Goal: Task Accomplishment & Management: Use online tool/utility

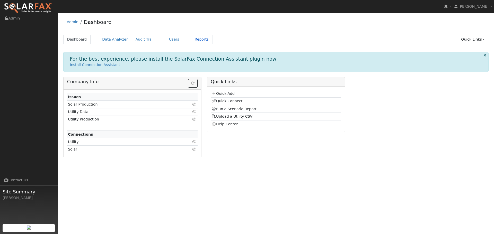
click at [196, 39] on link "Reports" at bounding box center [202, 40] width 22 height 10
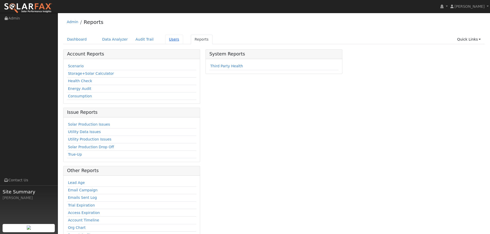
click at [168, 41] on link "Users" at bounding box center [174, 40] width 18 height 10
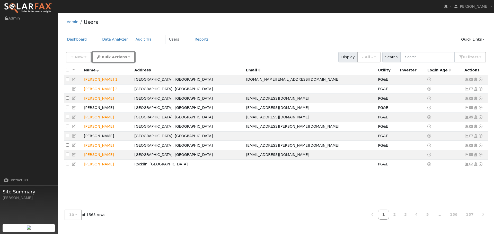
click at [103, 58] on span "Bulk Actions" at bounding box center [114, 57] width 25 height 4
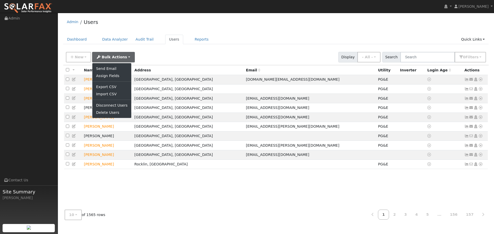
click at [146, 51] on div "New Add User Quick Add Quick Connect Quick Convert Lead Bulk Actions Send Email…" at bounding box center [276, 56] width 422 height 12
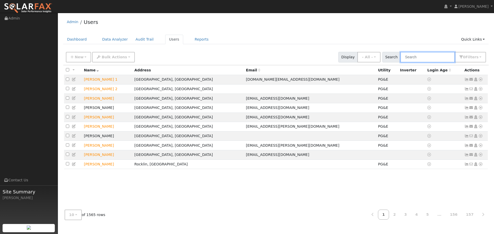
click at [426, 57] on input "text" at bounding box center [427, 57] width 54 height 11
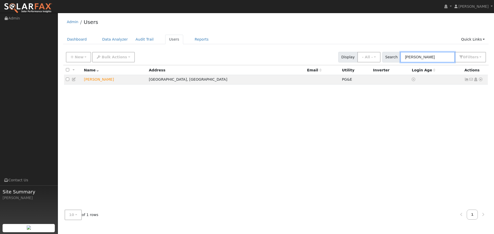
type input "matt ellis"
click at [92, 80] on td "[PERSON_NAME]" at bounding box center [114, 80] width 65 height 10
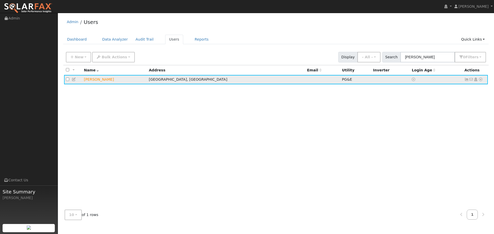
click at [95, 80] on td "[PERSON_NAME]" at bounding box center [114, 80] width 65 height 10
click at [107, 80] on td "[PERSON_NAME]" at bounding box center [114, 80] width 65 height 10
click at [67, 81] on input "checkbox" at bounding box center [67, 79] width 3 height 3
checkbox input "true"
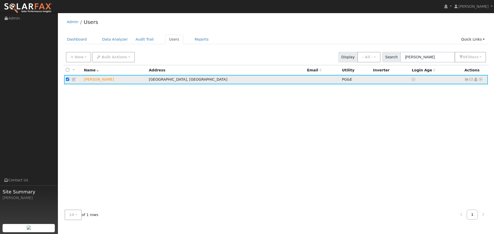
click at [94, 81] on td "[PERSON_NAME]" at bounding box center [114, 80] width 65 height 10
click at [74, 79] on icon at bounding box center [74, 80] width 5 height 4
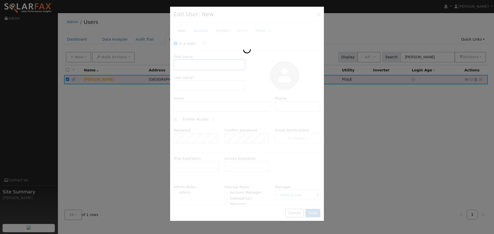
checkbox input "true"
type input "Matt"
type input "Ellis"
type input "5303830549"
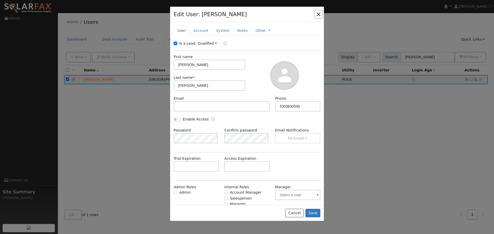
click at [319, 16] on button "button" at bounding box center [318, 14] width 7 height 7
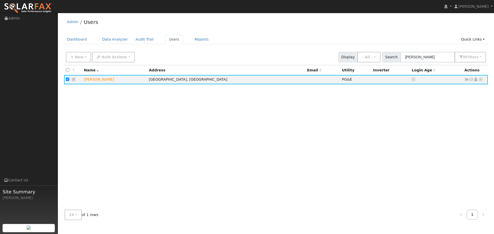
click at [376, 140] on div "All None All on page None on page Name Address Email Utility Inverter Login Age…" at bounding box center [275, 135] width 425 height 141
click at [479, 80] on icon at bounding box center [480, 80] width 5 height 4
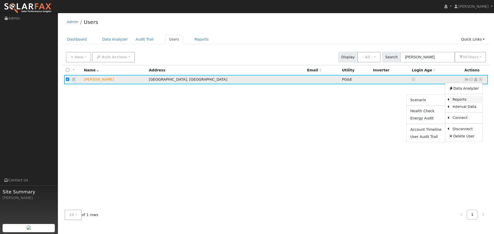
click at [460, 99] on link "Reports" at bounding box center [465, 99] width 33 height 7
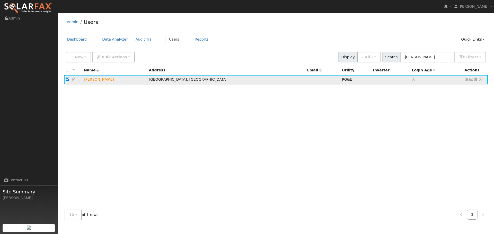
click at [479, 79] on icon at bounding box center [480, 80] width 5 height 4
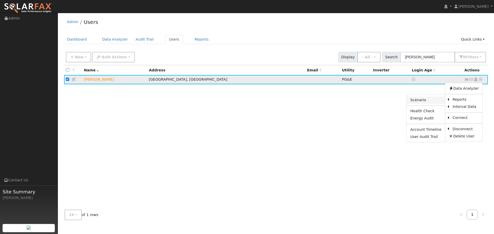
click at [430, 100] on link "Scenario" at bounding box center [425, 100] width 38 height 7
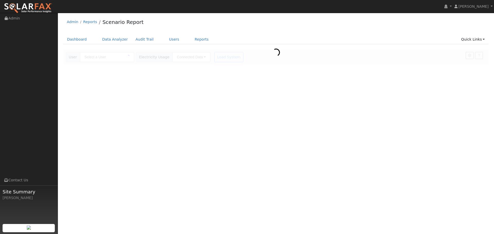
type input "[PERSON_NAME]"
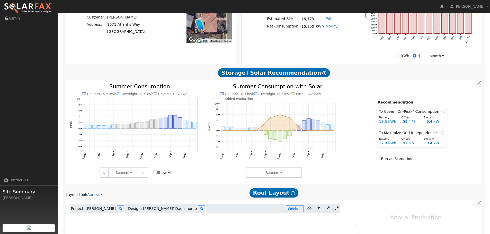
type input "25964"
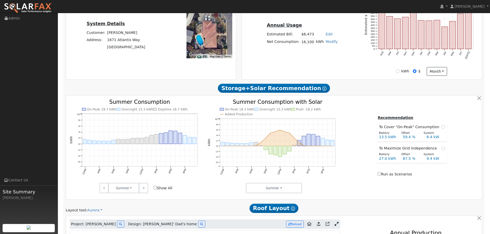
scroll to position [124, 0]
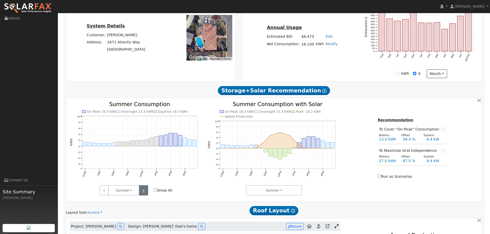
click at [142, 191] on link ">" at bounding box center [143, 190] width 9 height 10
click at [143, 190] on link ">" at bounding box center [143, 190] width 9 height 10
click at [105, 190] on link "<" at bounding box center [103, 190] width 9 height 10
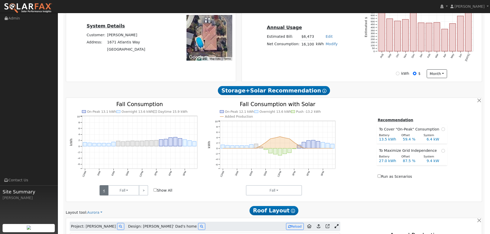
click at [105, 190] on link "<" at bounding box center [103, 190] width 9 height 10
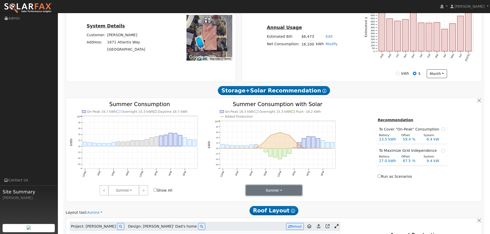
click at [292, 190] on button "Summer" at bounding box center [274, 190] width 56 height 10
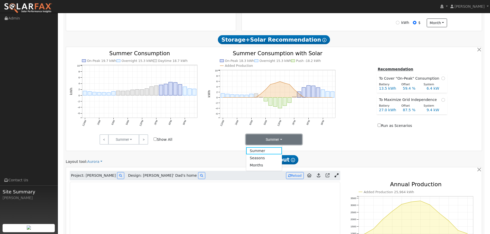
scroll to position [175, 0]
click at [257, 165] on link "Months" at bounding box center [264, 164] width 36 height 7
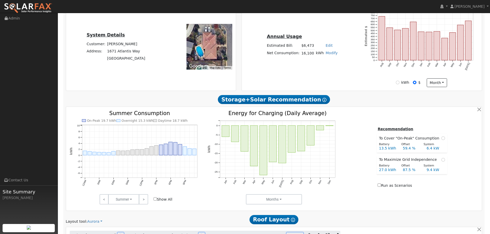
scroll to position [124, 0]
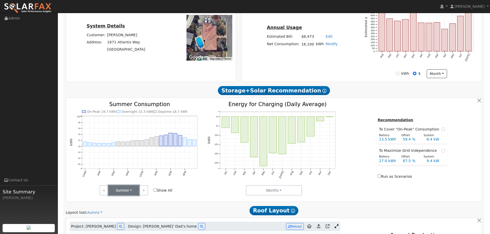
click at [131, 192] on button "Summer" at bounding box center [123, 190] width 31 height 10
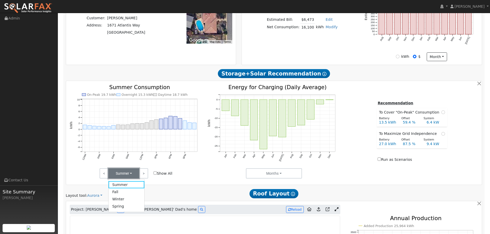
scroll to position [149, 0]
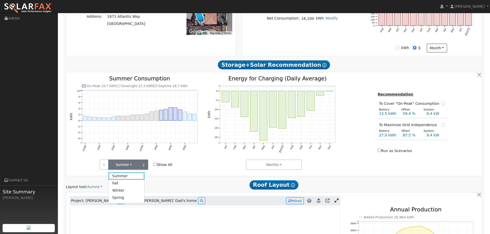
click at [147, 167] on link ">" at bounding box center [143, 165] width 9 height 10
click at [135, 165] on button "Fall" at bounding box center [123, 165] width 31 height 10
click at [203, 178] on div "Scenario Report Powered by SolarFax ® Energy Consumption Overview Show Help Thi…" at bounding box center [273, 155] width 421 height 460
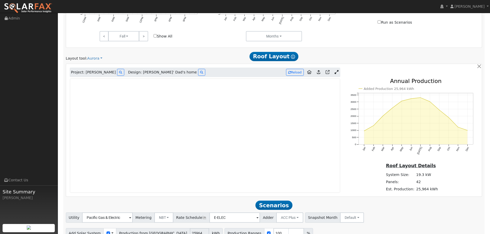
scroll to position [304, 0]
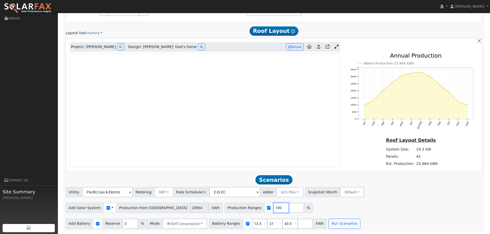
click at [273, 208] on input "100" at bounding box center [280, 208] width 15 height 10
type input "182"
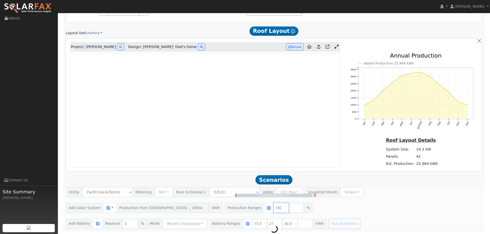
type input "31.5"
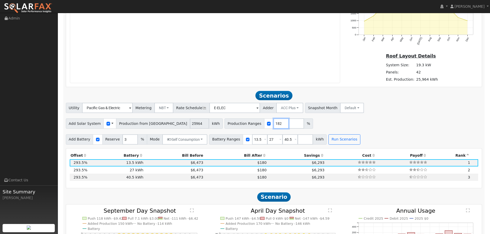
scroll to position [386, 0]
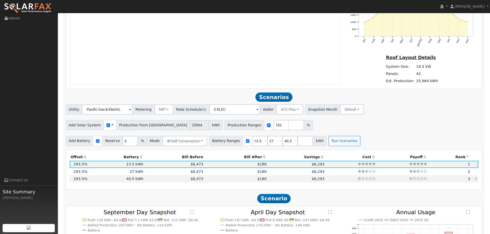
click at [137, 178] on td "40.5 kWh" at bounding box center [116, 178] width 56 height 7
type input "$48,600"
type input "$47,658"
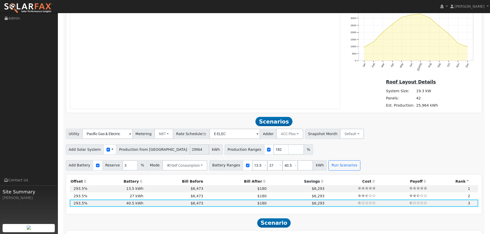
scroll to position [283, 0]
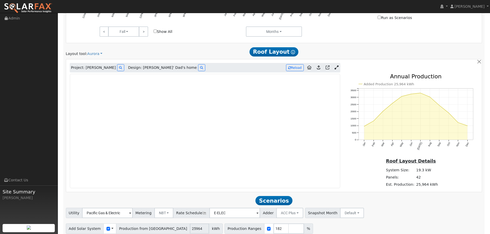
click at [193, 199] on h2 "Scenarios Scenario" at bounding box center [274, 201] width 416 height 10
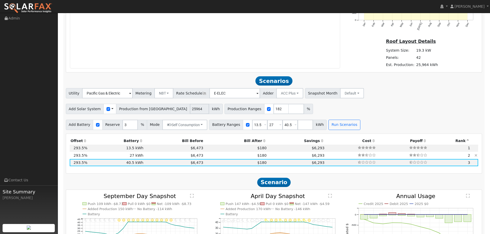
scroll to position [411, 0]
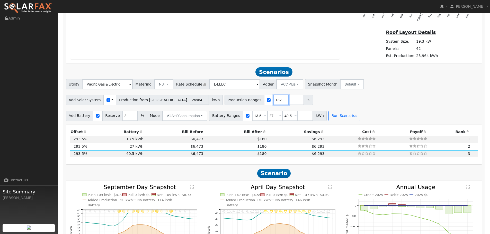
click at [273, 101] on input "182" at bounding box center [280, 100] width 15 height 10
type input "1"
type input "100"
click at [342, 115] on button "Run Scenarios" at bounding box center [344, 116] width 32 height 10
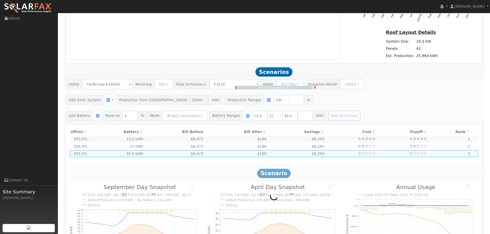
type input "17.3"
type input "$60,583"
type input "$32,400"
type input "$27,895"
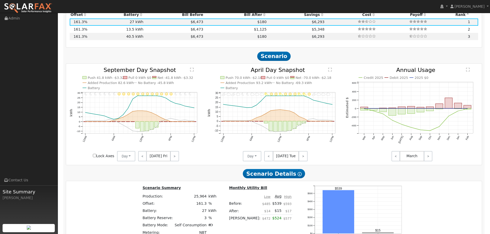
scroll to position [540, 0]
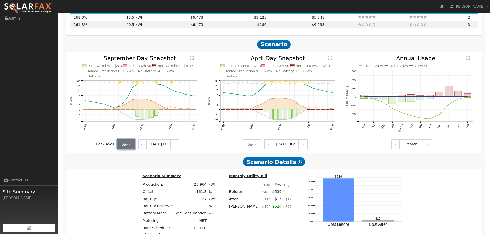
click at [129, 145] on button "Day" at bounding box center [126, 144] width 19 height 10
click at [130, 162] on link "Month Average" at bounding box center [135, 162] width 36 height 7
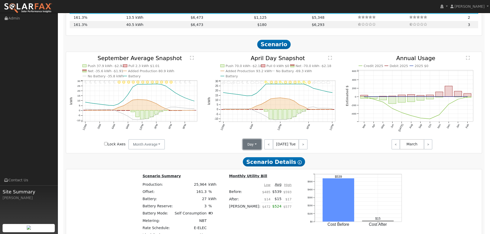
click at [256, 144] on button "Day" at bounding box center [252, 144] width 19 height 10
click at [257, 160] on link "Month Average" at bounding box center [261, 162] width 36 height 7
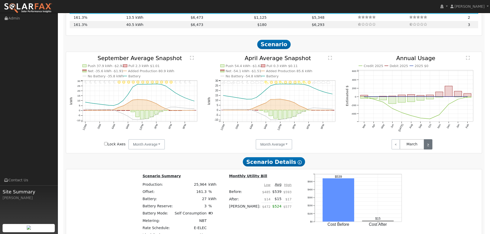
click at [426, 144] on link ">" at bounding box center [428, 144] width 8 height 10
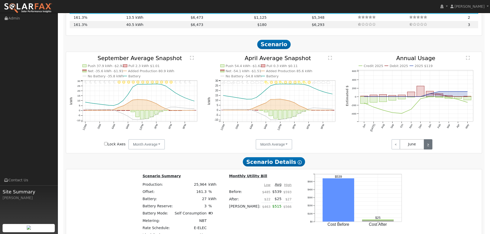
click at [426, 144] on link ">" at bounding box center [428, 144] width 8 height 10
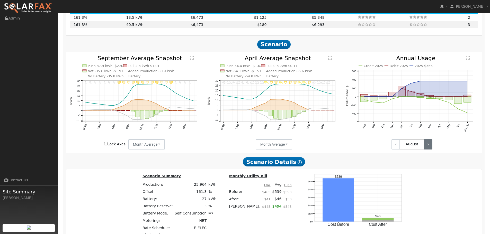
click at [426, 144] on link ">" at bounding box center [428, 144] width 8 height 10
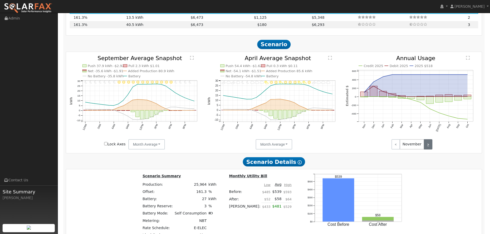
click at [427, 144] on link ">" at bounding box center [428, 144] width 8 height 10
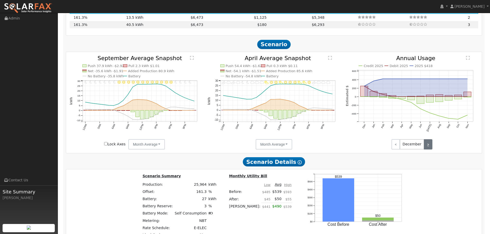
click at [427, 144] on link ">" at bounding box center [428, 144] width 8 height 10
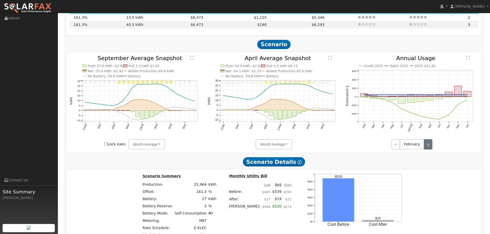
click at [427, 144] on link ">" at bounding box center [428, 144] width 8 height 10
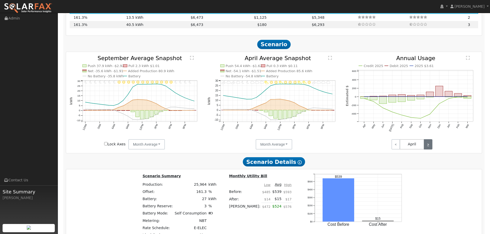
click at [427, 144] on link ">" at bounding box center [428, 144] width 8 height 10
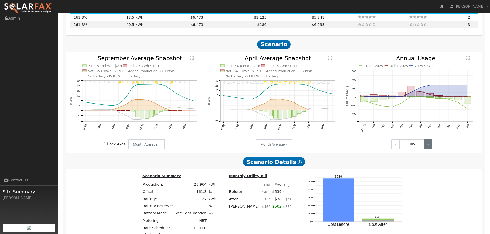
click at [427, 144] on link ">" at bounding box center [428, 144] width 8 height 10
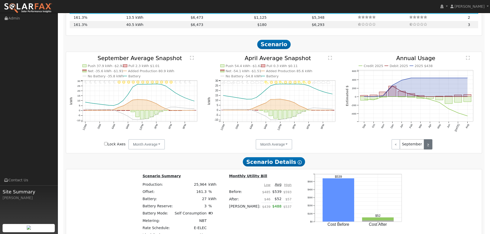
click at [427, 143] on link ">" at bounding box center [428, 144] width 8 height 10
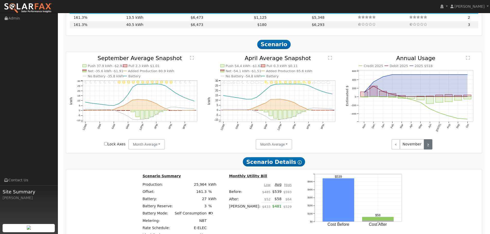
click at [427, 143] on link ">" at bounding box center [428, 144] width 8 height 10
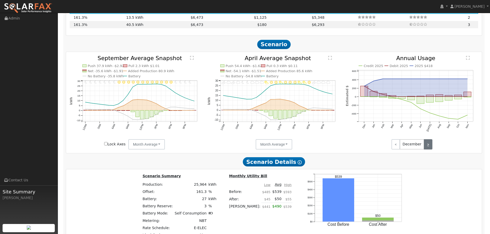
click at [427, 143] on link ">" at bounding box center [428, 144] width 8 height 10
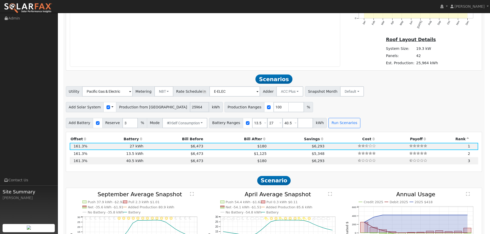
scroll to position [402, 0]
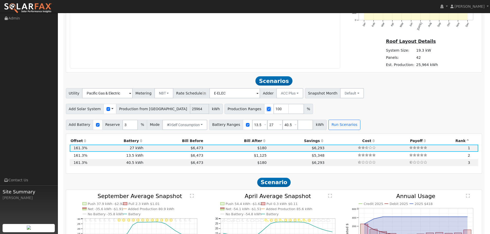
click at [267, 108] on input "checkbox" at bounding box center [269, 109] width 4 height 4
checkbox input "true"
click at [288, 111] on input "number" at bounding box center [295, 109] width 15 height 10
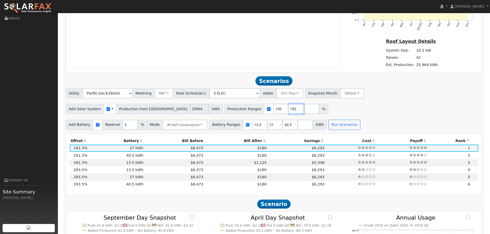
scroll to position [463, 0]
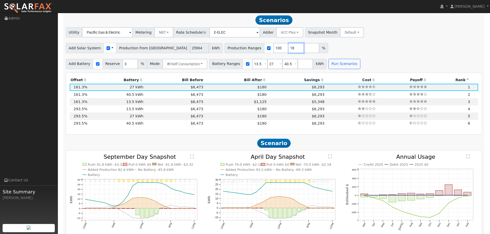
type input "1"
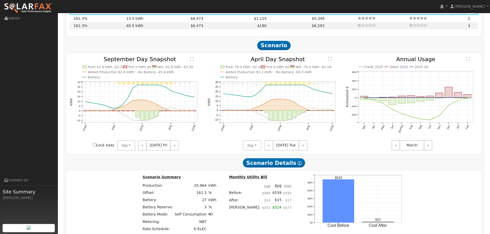
scroll to position [540, 0]
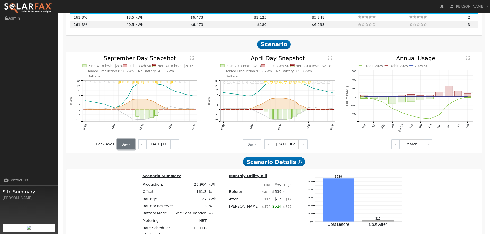
click at [130, 147] on button "Day" at bounding box center [126, 144] width 19 height 10
click at [131, 162] on link "Month Average" at bounding box center [135, 162] width 36 height 7
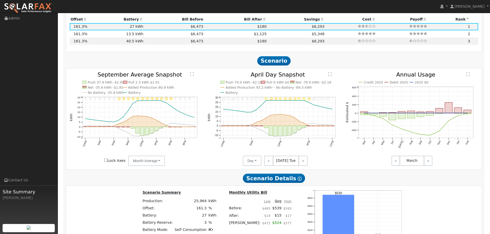
scroll to position [515, 0]
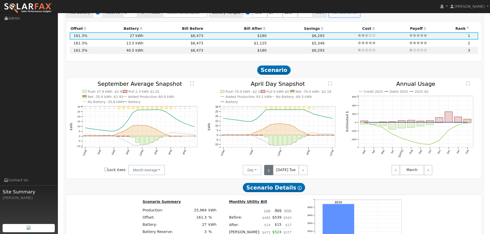
click at [269, 171] on link "<" at bounding box center [268, 170] width 9 height 10
click at [254, 168] on button "Day" at bounding box center [252, 170] width 19 height 10
click at [262, 190] on link "Month Average" at bounding box center [261, 188] width 36 height 7
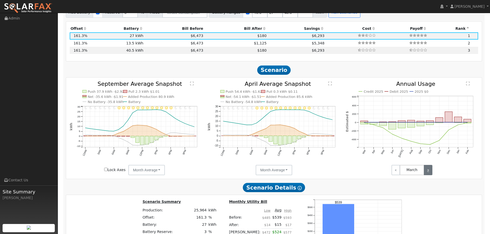
click at [424, 171] on link ">" at bounding box center [428, 170] width 8 height 10
click at [425, 171] on link ">" at bounding box center [428, 170] width 8 height 10
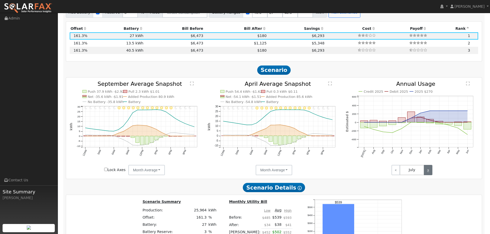
click at [428, 170] on link ">" at bounding box center [428, 170] width 8 height 10
click at [396, 170] on link "<" at bounding box center [395, 170] width 8 height 10
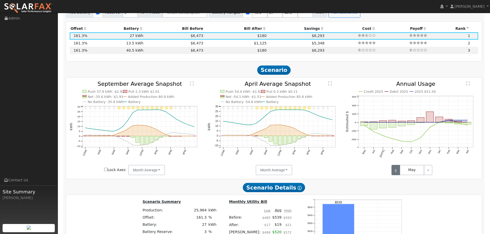
click at [396, 170] on link "<" at bounding box center [395, 170] width 8 height 10
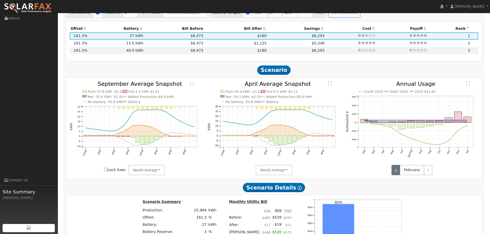
click at [396, 170] on link "<" at bounding box center [395, 170] width 8 height 10
click at [428, 170] on link ">" at bounding box center [428, 170] width 8 height 10
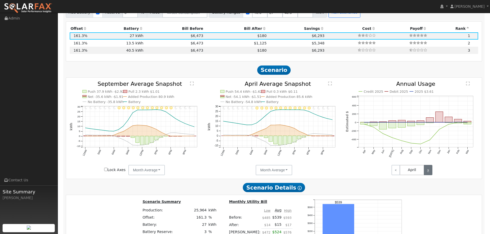
click at [428, 170] on link ">" at bounding box center [428, 170] width 8 height 10
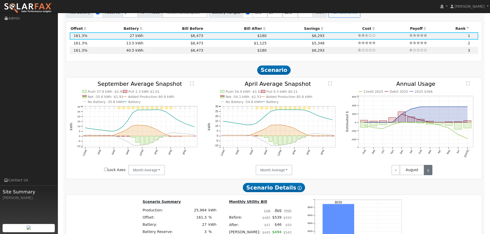
click at [428, 170] on link ">" at bounding box center [428, 170] width 8 height 10
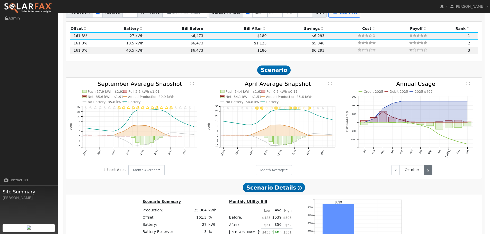
click at [428, 170] on link ">" at bounding box center [428, 170] width 8 height 10
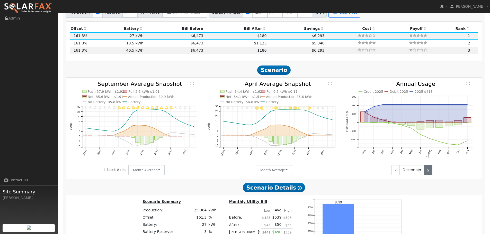
click at [428, 170] on link ">" at bounding box center [428, 170] width 8 height 10
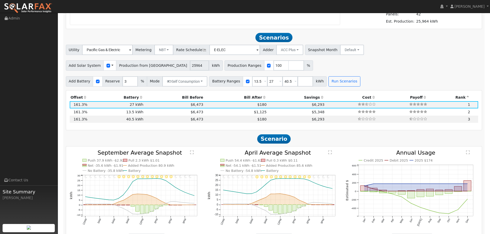
scroll to position [412, 0]
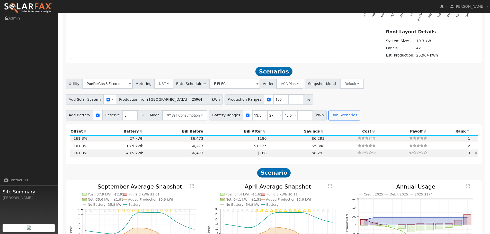
click at [158, 156] on td "$6,473" at bounding box center [174, 153] width 60 height 7
type input "$48,600"
type input "$32,755"
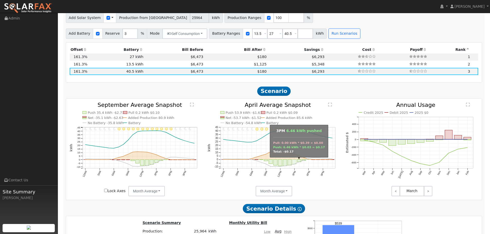
scroll to position [515, 0]
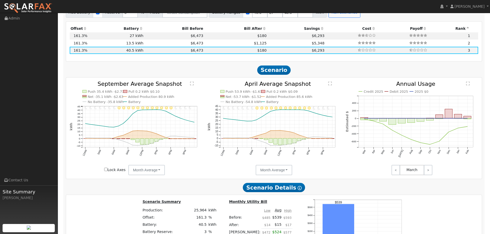
click at [304, 113] on icon "Invalid date - undefined Invalid date - MostlyClear Invalid date - MostlyClear …" at bounding box center [273, 128] width 133 height 94
click at [269, 94] on text "Pull 0.2 kWh $0.09" at bounding box center [281, 92] width 31 height 4
drag, startPoint x: 313, startPoint y: 95, endPoint x: 294, endPoint y: 92, distance: 18.9
click at [313, 95] on icon "Invalid date - undefined Invalid date - MostlyClear Invalid date - MostlyClear …" at bounding box center [273, 128] width 133 height 94
click at [257, 93] on icon "Invalid date - undefined Invalid date - MostlyClear Invalid date - MostlyClear …" at bounding box center [273, 128] width 133 height 94
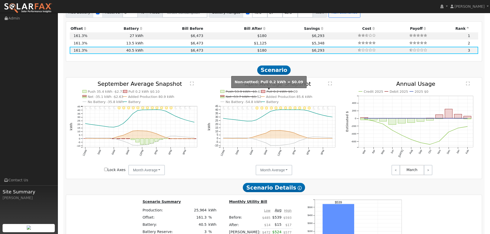
click at [265, 92] on rect at bounding box center [263, 91] width 4 height 3
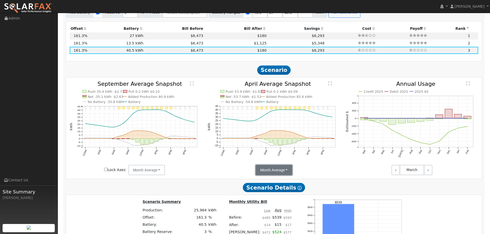
click at [266, 168] on button "Month Average" at bounding box center [274, 170] width 37 height 10
click at [192, 158] on icon "Invalid date - undefined Invalid date - Clear Invalid date - Clear Invalid date…" at bounding box center [136, 128] width 133 height 94
click at [105, 170] on input "Lock Axes" at bounding box center [105, 169] width 3 height 3
checkbox input "false"
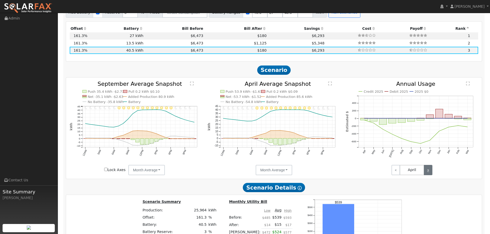
click at [428, 170] on link ">" at bounding box center [428, 170] width 8 height 10
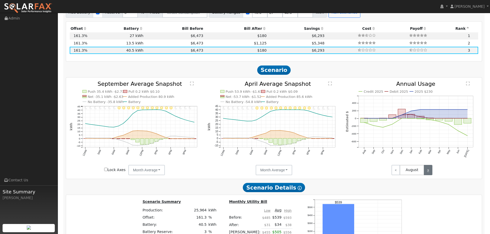
click at [429, 170] on link ">" at bounding box center [428, 170] width 8 height 10
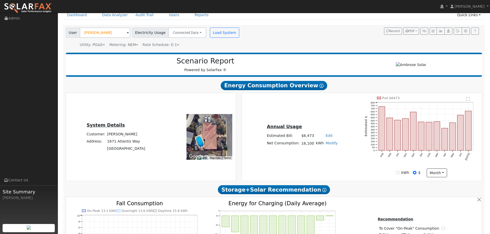
scroll to position [17, 0]
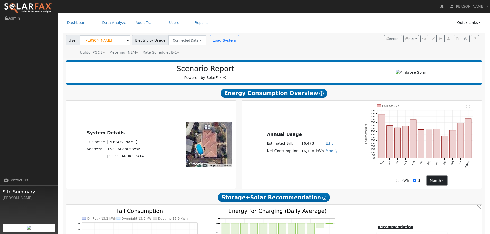
click at [442, 182] on button "month" at bounding box center [436, 180] width 20 height 9
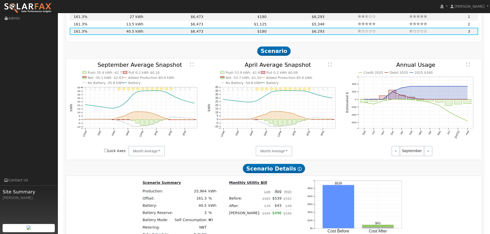
scroll to position [557, 0]
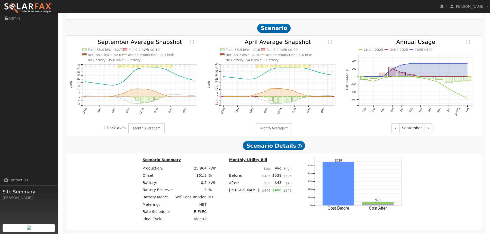
click at [470, 42] on icon "Credit 2025 Debit 2025 2025 $340 Sep Oct Nov Dec Jan Feb Mar Apr May Jun Jul Au…" at bounding box center [412, 83] width 133 height 89
click at [466, 43] on text "" at bounding box center [468, 42] width 4 height 4
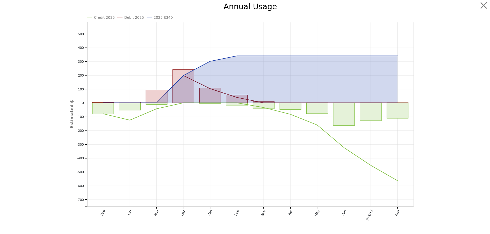
scroll to position [0, 0]
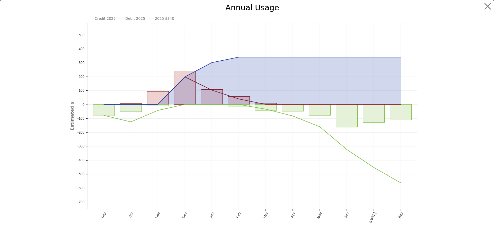
click at [133, 119] on icon "Credit 2025 Debit 2025 2025 $340 Sep Oct Nov Dec Jan Feb Mar Apr May Jun Jul Au…" at bounding box center [247, 122] width 354 height 236
click at [486, 1] on div "Credit 2025 Debit 2025 2025 $340 Sep Oct Nov Dec Jan Feb Mar Apr May Jun Jul Au…" at bounding box center [246, 120] width 493 height 241
click at [483, 7] on button "button" at bounding box center [488, 7] width 10 height 10
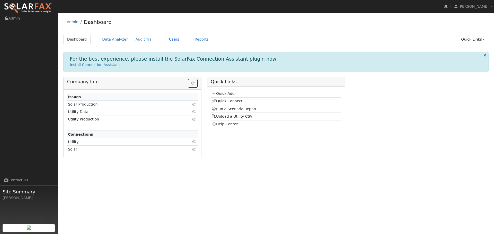
click at [167, 38] on link "Users" at bounding box center [174, 40] width 18 height 10
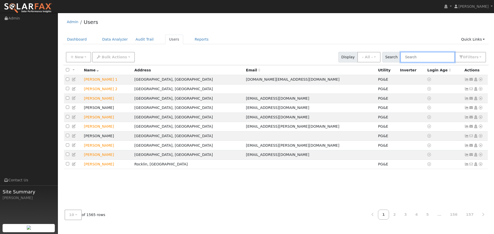
click at [421, 55] on input "text" at bounding box center [427, 57] width 54 height 11
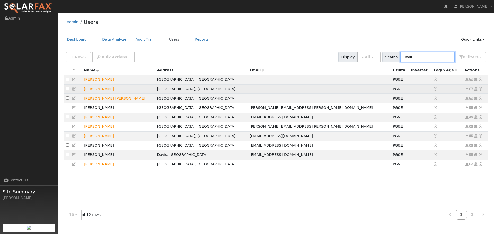
type input "matt"
click at [92, 92] on td "[PERSON_NAME]" at bounding box center [118, 89] width 73 height 10
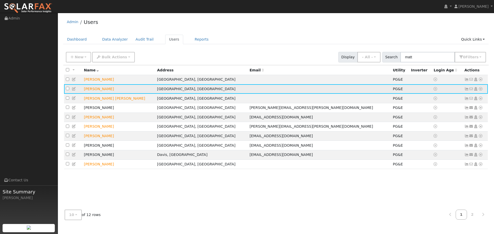
click at [87, 89] on td "[PERSON_NAME]" at bounding box center [118, 89] width 73 height 10
click at [67, 90] on input "checkbox" at bounding box center [67, 88] width 3 height 3
click at [66, 90] on input "checkbox" at bounding box center [67, 88] width 3 height 3
checkbox input "true"
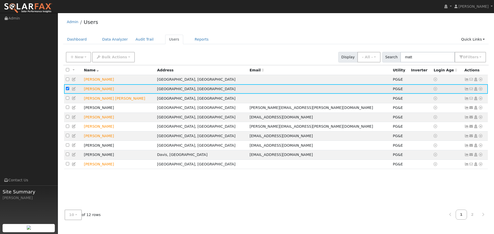
click at [480, 91] on icon at bounding box center [480, 89] width 5 height 4
click at [468, 99] on link "Data Analyzer" at bounding box center [463, 97] width 37 height 7
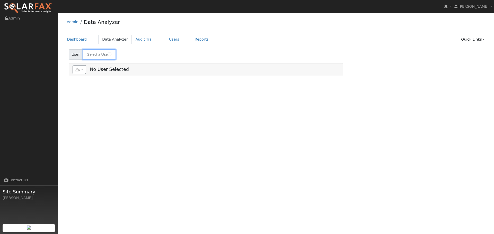
type input "[PERSON_NAME]"
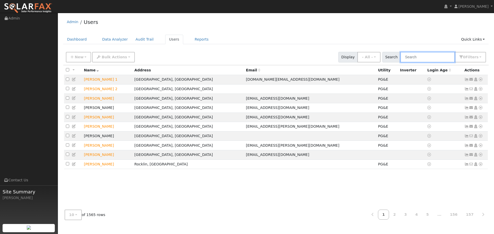
click at [416, 56] on input "text" at bounding box center [427, 57] width 54 height 11
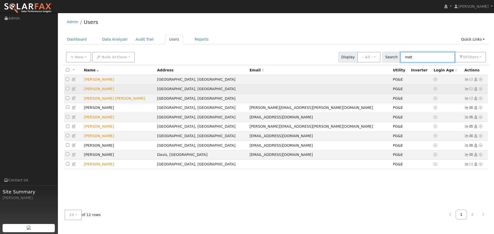
type input "matt"
click at [481, 90] on icon at bounding box center [480, 89] width 5 height 4
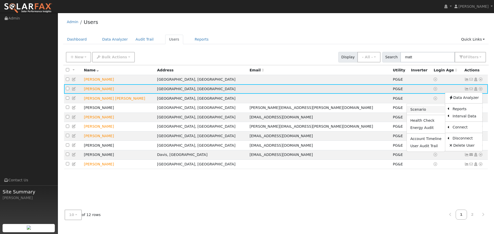
click at [423, 111] on link "Scenario" at bounding box center [425, 109] width 38 height 7
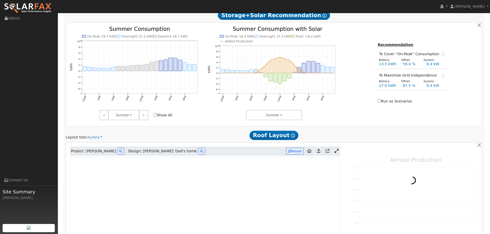
type input "25964"
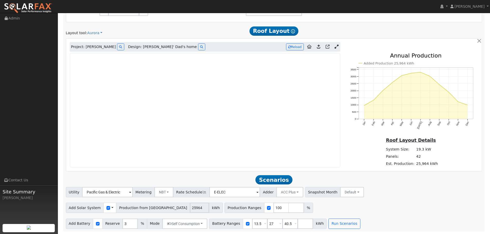
scroll to position [304, 0]
click at [329, 222] on button "Run Scenarios" at bounding box center [344, 224] width 32 height 10
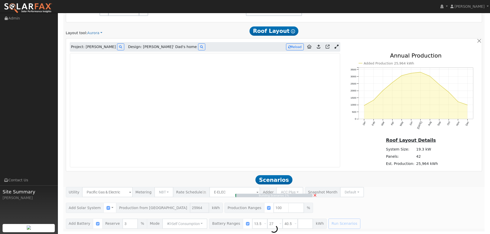
type input "17.3"
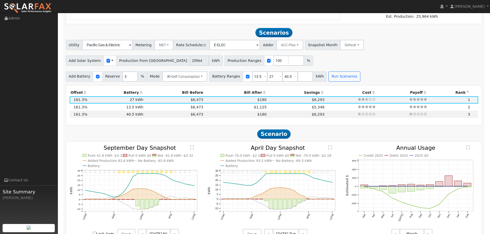
scroll to position [454, 0]
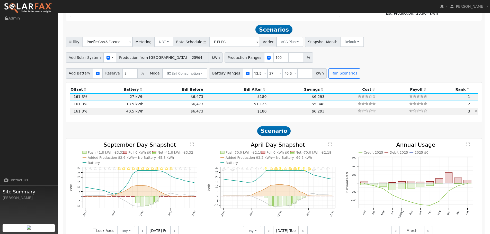
click at [325, 110] on td at bounding box center [350, 111] width 51 height 7
type input "$48,600"
type input "$32,755"
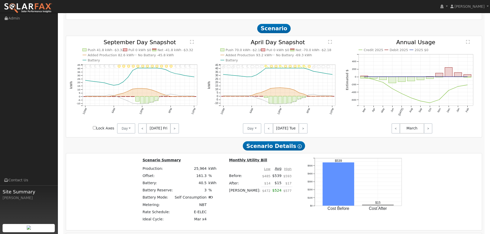
scroll to position [557, 0]
click at [284, 130] on span "Apr 15 Tue" at bounding box center [286, 128] width 26 height 10
click at [280, 129] on span "Apr 15 Tue" at bounding box center [286, 128] width 26 height 10
click at [256, 128] on button "Day" at bounding box center [252, 128] width 19 height 10
click at [257, 146] on link "Month Average" at bounding box center [261, 146] width 36 height 7
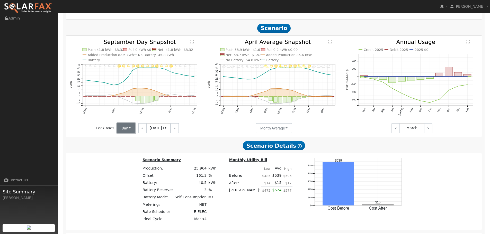
click at [130, 127] on button "Day" at bounding box center [126, 128] width 19 height 10
click at [135, 144] on link "Month Average" at bounding box center [135, 146] width 36 height 7
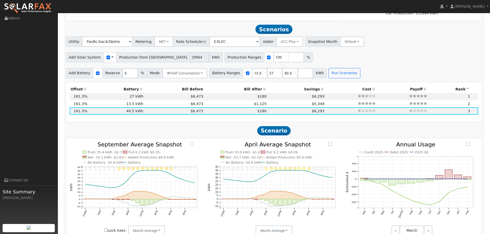
scroll to position [454, 0]
click at [257, 97] on span "$180" at bounding box center [261, 97] width 9 height 4
type input "$32,400"
type input "$27,895"
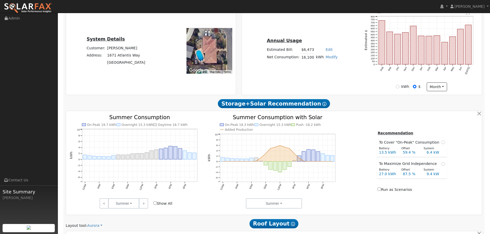
scroll to position [120, 0]
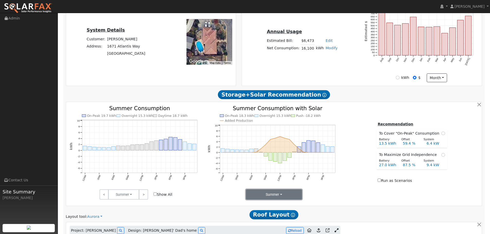
click at [272, 193] on button "Summer" at bounding box center [274, 194] width 56 height 10
click at [259, 221] on link "Months" at bounding box center [264, 220] width 36 height 7
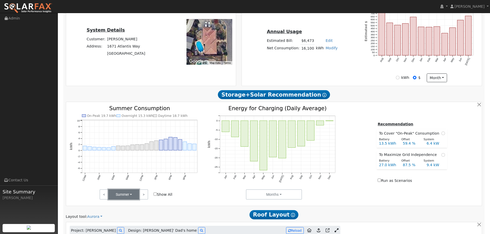
click at [132, 195] on button "Summer" at bounding box center [123, 194] width 31 height 10
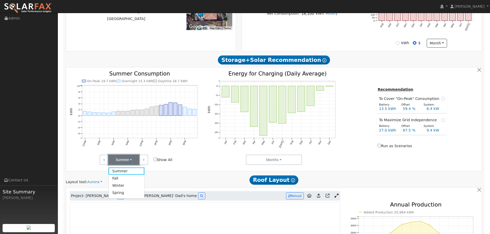
scroll to position [145, 0]
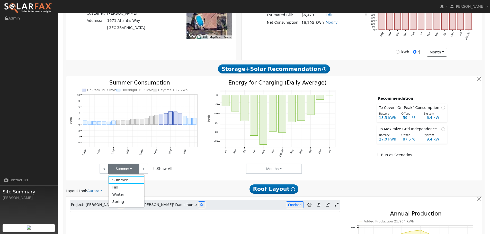
click at [198, 160] on icon "On-Peak 19.7 kWh Overnight 15.3 kWh Daytime 18.7 kWh 12AM 3AM 6AM 9AM 12PM 3PM …" at bounding box center [136, 124] width 133 height 89
click at [144, 170] on link ">" at bounding box center [143, 169] width 9 height 10
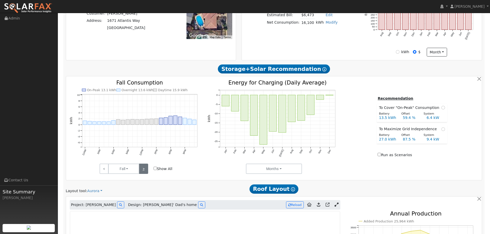
click at [145, 170] on link ">" at bounding box center [143, 169] width 9 height 10
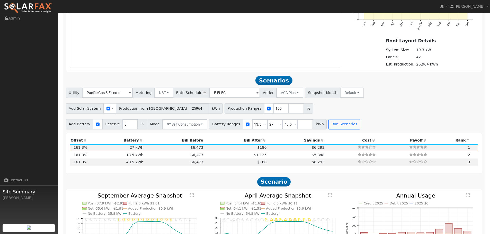
scroll to position [402, 0]
click at [150, 165] on td "$6,473" at bounding box center [174, 162] width 60 height 7
type input "$48,600"
type input "$32,755"
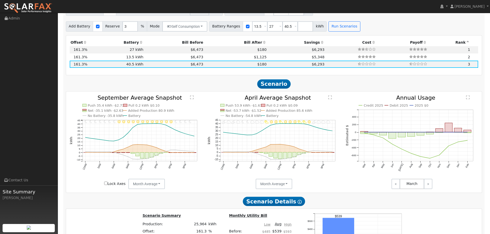
scroll to position [505, 0]
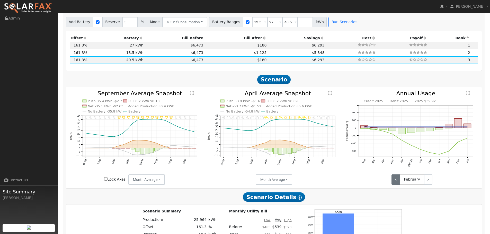
click at [398, 178] on link "<" at bounding box center [395, 180] width 8 height 10
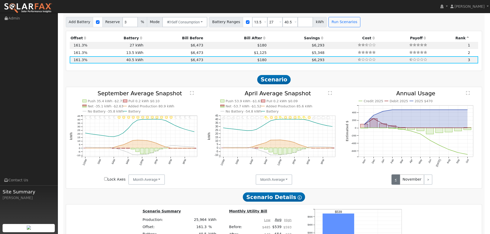
click at [398, 178] on link "<" at bounding box center [395, 180] width 8 height 10
click at [431, 178] on link ">" at bounding box center [428, 180] width 8 height 10
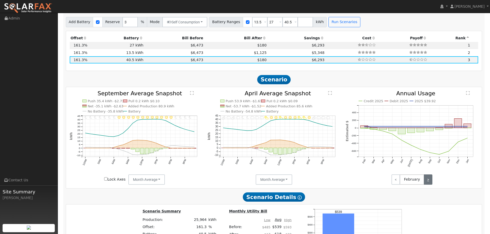
click at [431, 178] on link ">" at bounding box center [428, 180] width 8 height 10
click at [436, 181] on div "< March >" at bounding box center [412, 180] width 138 height 10
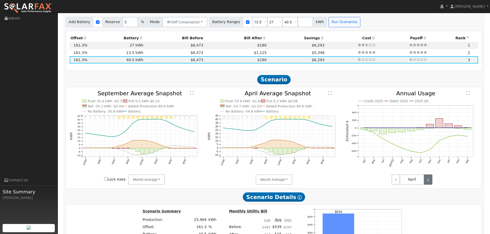
click at [430, 181] on link ">" at bounding box center [428, 180] width 8 height 10
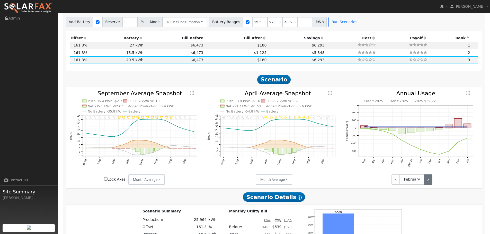
click at [430, 181] on link ">" at bounding box center [428, 180] width 8 height 10
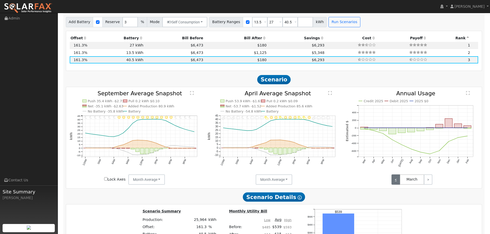
click at [397, 180] on link "<" at bounding box center [395, 180] width 8 height 10
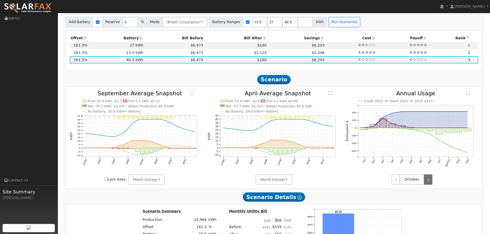
click at [428, 180] on link ">" at bounding box center [428, 180] width 8 height 10
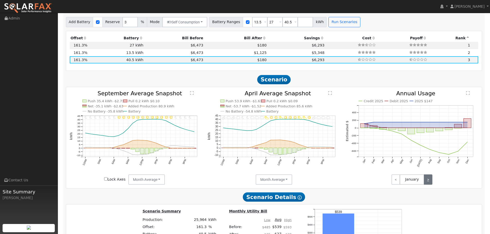
click at [428, 180] on link ">" at bounding box center [428, 180] width 8 height 10
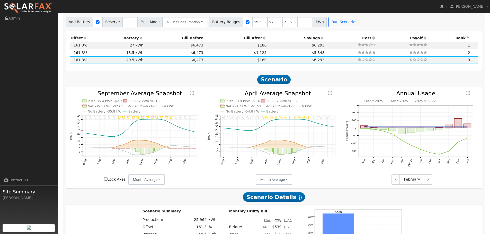
click at [389, 178] on div "< February >" at bounding box center [412, 180] width 46 height 10
click at [390, 178] on div "< February >" at bounding box center [412, 180] width 46 height 10
click at [392, 180] on link "<" at bounding box center [395, 180] width 8 height 10
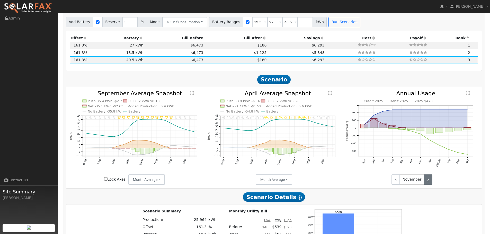
click at [426, 179] on link ">" at bounding box center [428, 180] width 8 height 10
click at [425, 180] on link ">" at bounding box center [428, 180] width 8 height 10
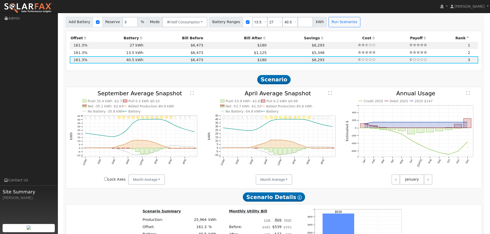
click at [108, 137] on icon "Invalid date - undefined Invalid date - Clear Invalid date - Clear Invalid date…" at bounding box center [136, 138] width 133 height 94
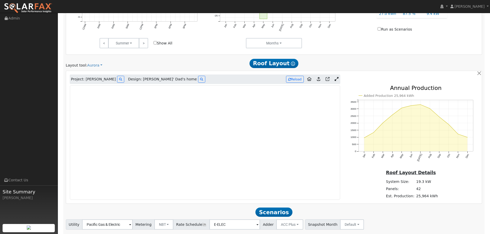
scroll to position [283, 0]
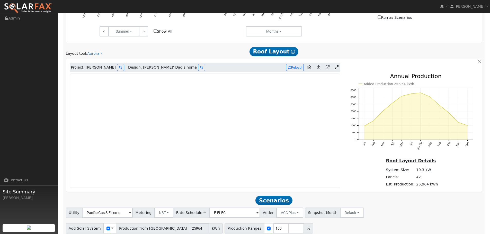
drag, startPoint x: 71, startPoint y: 138, endPoint x: 220, endPoint y: 56, distance: 170.2
click at [220, 56] on h2 "Roof Layout Show Help" at bounding box center [273, 52] width 135 height 10
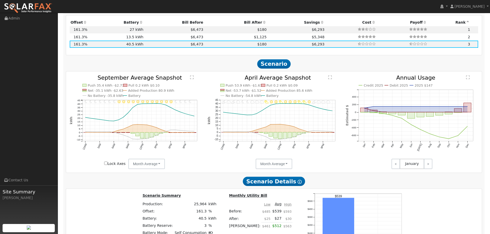
scroll to position [540, 0]
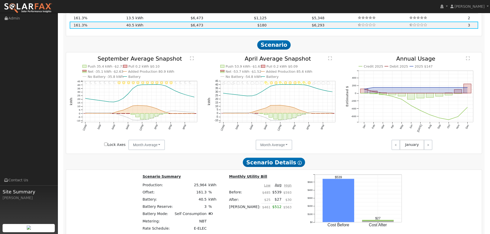
click at [193, 62] on icon "Invalid date - undefined Invalid date - Clear Invalid date - Clear Invalid date…" at bounding box center [136, 103] width 133 height 94
click at [192, 60] on text "" at bounding box center [192, 58] width 4 height 4
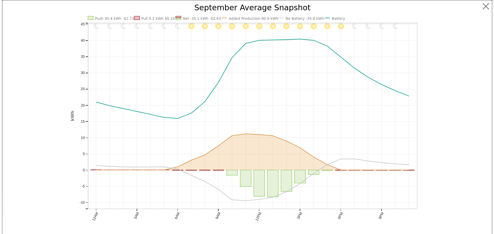
scroll to position [542, 0]
click at [242, 144] on icon "Invalid date - undefined Invalid date - Clear Invalid date - Clear Invalid date…" at bounding box center [247, 122] width 354 height 236
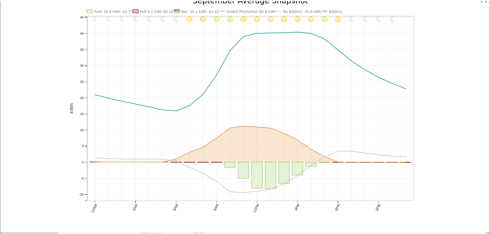
scroll to position [0, 0]
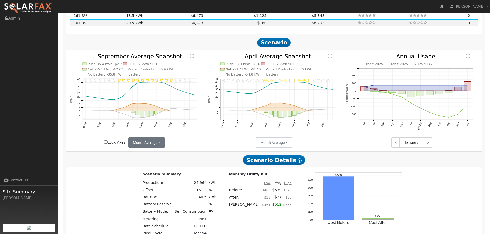
click at [161, 148] on div "Invalid date - undefined Invalid date - Clear Invalid date - Clear Invalid date…" at bounding box center [274, 100] width 416 height 101
click at [158, 144] on button "Month Average" at bounding box center [146, 143] width 37 height 10
click at [146, 155] on link "Day" at bounding box center [147, 153] width 36 height 7
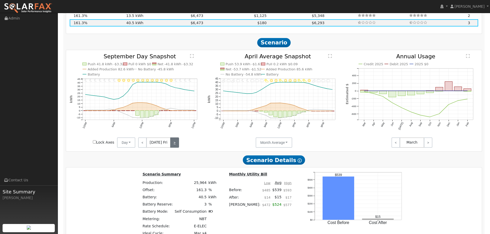
click at [172, 140] on link ">" at bounding box center [174, 143] width 8 height 10
click at [172, 140] on link ">" at bounding box center [175, 143] width 8 height 10
click at [172, 140] on link ">" at bounding box center [174, 143] width 7 height 10
click at [172, 140] on link ">" at bounding box center [175, 143] width 7 height 10
click at [172, 140] on link ">" at bounding box center [175, 143] width 8 height 10
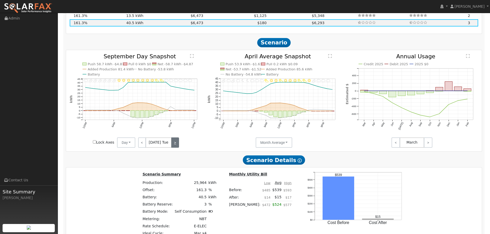
click at [173, 140] on link ">" at bounding box center [175, 143] width 8 height 10
click at [173, 140] on link ">" at bounding box center [174, 143] width 7 height 10
click at [173, 140] on link ">" at bounding box center [174, 143] width 8 height 10
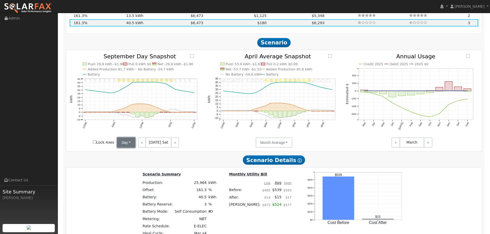
click at [123, 142] on button "Day" at bounding box center [126, 143] width 19 height 10
click at [133, 162] on link "Month Average" at bounding box center [135, 161] width 36 height 7
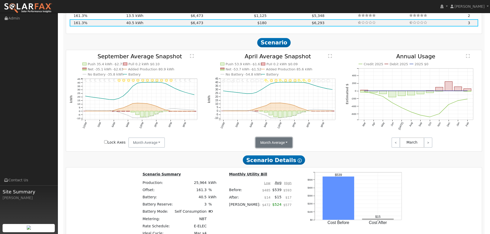
click at [278, 143] on button "Month Average" at bounding box center [274, 143] width 37 height 10
click at [275, 159] on link "Month Average" at bounding box center [274, 161] width 36 height 7
click at [281, 147] on button "Month Average" at bounding box center [274, 143] width 37 height 10
click at [269, 153] on link "Day" at bounding box center [274, 153] width 36 height 7
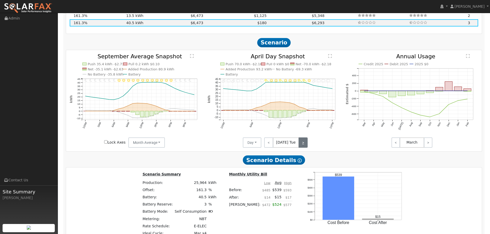
click at [300, 144] on link ">" at bounding box center [302, 143] width 9 height 10
click at [300, 144] on link ">" at bounding box center [303, 143] width 8 height 10
click at [300, 144] on link ">" at bounding box center [303, 143] width 9 height 10
click at [300, 144] on link ">" at bounding box center [302, 143] width 10 height 10
click at [300, 144] on link ">" at bounding box center [302, 143] width 9 height 10
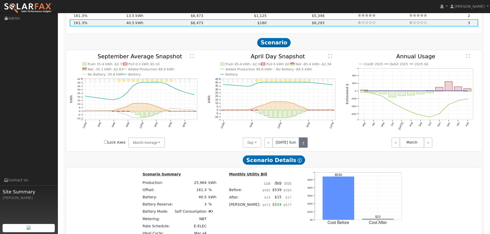
click at [300, 144] on link ">" at bounding box center [303, 143] width 9 height 10
click at [300, 144] on link ">" at bounding box center [303, 143] width 8 height 10
click at [329, 56] on text "" at bounding box center [330, 56] width 4 height 4
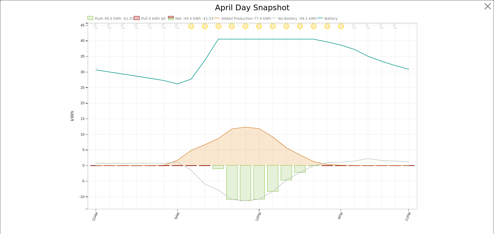
click at [154, 163] on icon "11PM - undefined 10PM - Clear 9PM - Clear 8PM - Clear 7PM - Clear 6PM - Clear 5…" at bounding box center [247, 122] width 354 height 236
click at [330, 165] on icon at bounding box center [252, 146] width 313 height 38
click at [360, 159] on icon at bounding box center [252, 180] width 313 height 42
click at [483, 3] on button "button" at bounding box center [488, 7] width 10 height 10
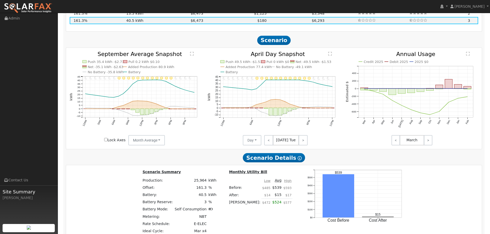
click at [215, 142] on icon "11PM - undefined 10PM - Clear 9PM - Clear 8PM - Clear 7PM - Clear 6PM - Clear 5…" at bounding box center [273, 98] width 133 height 94
click at [431, 143] on link ">" at bounding box center [428, 140] width 8 height 10
click at [396, 142] on link "<" at bounding box center [395, 140] width 8 height 10
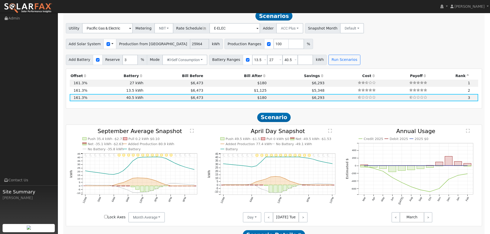
scroll to position [493, 0]
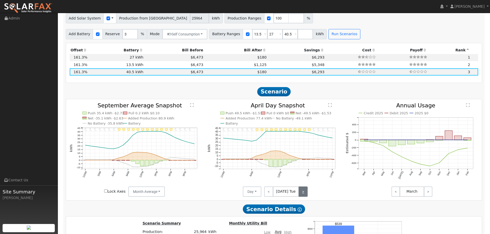
click at [301, 193] on link ">" at bounding box center [302, 192] width 9 height 10
click at [301, 193] on link ">" at bounding box center [303, 192] width 8 height 10
click at [301, 193] on link ">" at bounding box center [302, 192] width 10 height 10
click at [301, 193] on link ">" at bounding box center [302, 192] width 9 height 10
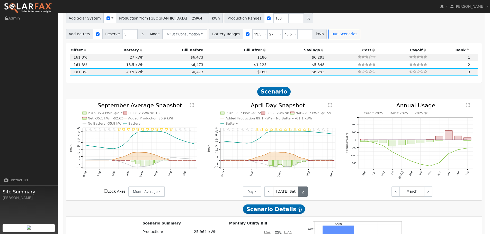
click at [301, 193] on link ">" at bounding box center [302, 192] width 9 height 10
click at [301, 193] on link ">" at bounding box center [303, 192] width 8 height 10
click at [301, 193] on link ">" at bounding box center [302, 192] width 9 height 10
click at [301, 193] on div "< Apr 30 Wed >" at bounding box center [284, 192] width 46 height 10
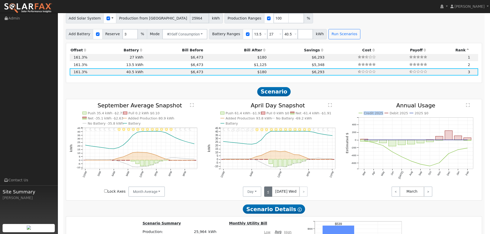
click at [270, 192] on link "<" at bounding box center [268, 192] width 8 height 10
click at [270, 192] on link "<" at bounding box center [268, 192] width 9 height 10
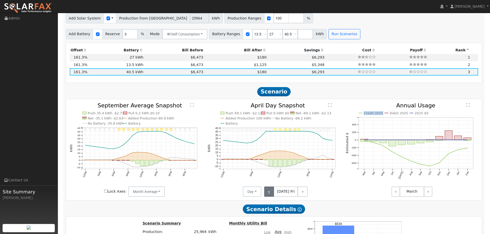
click at [270, 192] on link "<" at bounding box center [269, 192] width 10 height 10
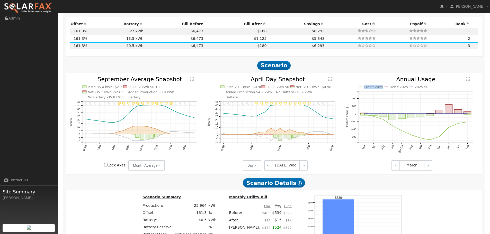
scroll to position [519, 0]
click at [279, 70] on span "Scenario" at bounding box center [274, 65] width 34 height 9
click at [279, 67] on span "Scenario" at bounding box center [274, 65] width 34 height 9
click at [329, 77] on div "Invalid date - undefined Invalid date - Clear Invalid date - Clear Invalid date…" at bounding box center [274, 124] width 416 height 101
click at [329, 78] on text "" at bounding box center [330, 79] width 4 height 4
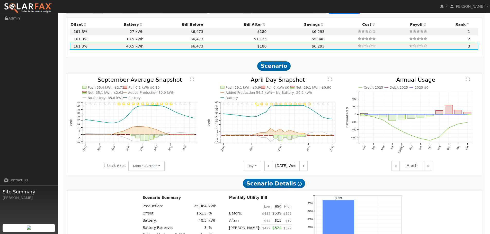
scroll to position [521, 0]
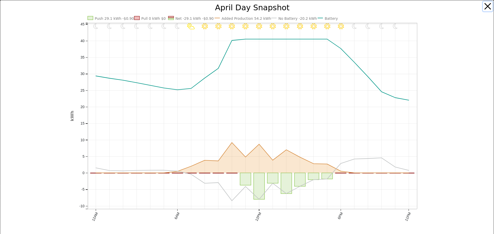
click at [483, 2] on button "button" at bounding box center [488, 7] width 10 height 10
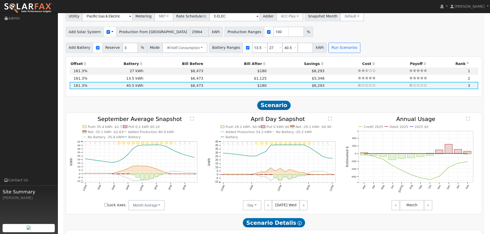
scroll to position [454, 0]
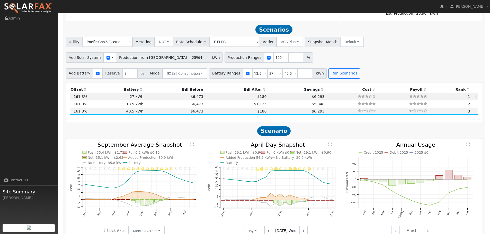
click at [149, 98] on td "$6,473" at bounding box center [174, 96] width 60 height 7
type input "$32,400"
type input "$27,895"
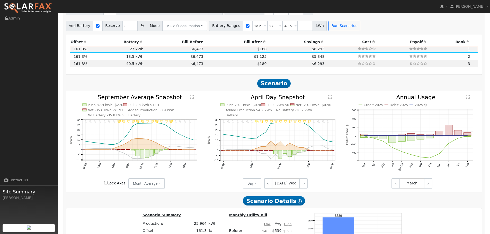
scroll to position [505, 0]
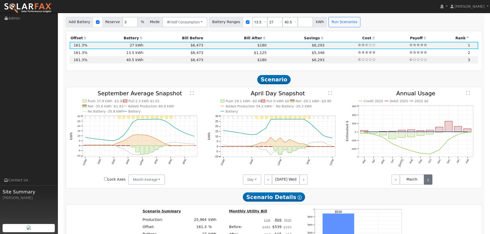
click at [429, 180] on link ">" at bounding box center [428, 180] width 8 height 10
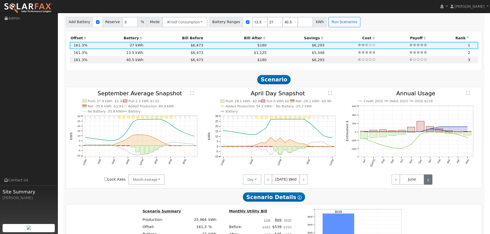
click at [429, 180] on link ">" at bounding box center [428, 180] width 8 height 10
click at [191, 62] on span "$6,473" at bounding box center [196, 60] width 13 height 4
type input "$48,600"
type input "$32,755"
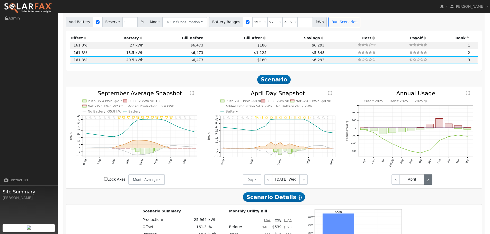
click at [428, 182] on link ">" at bounding box center [428, 180] width 8 height 10
click at [428, 181] on link ">" at bounding box center [428, 180] width 8 height 10
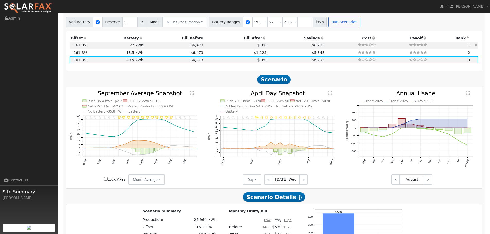
click at [138, 46] on td "27 kWh" at bounding box center [116, 45] width 56 height 7
type input "$32,400"
type input "$27,895"
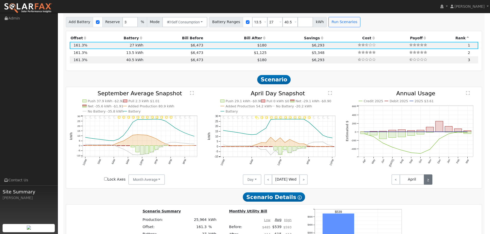
click at [428, 181] on link ">" at bounding box center [428, 180] width 8 height 10
click at [430, 181] on link ">" at bounding box center [428, 180] width 8 height 10
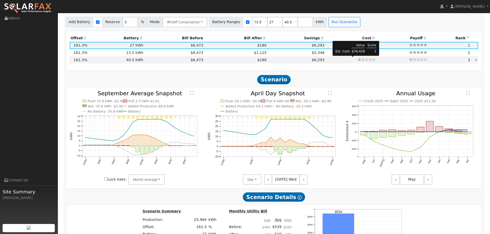
click at [361, 60] on icon at bounding box center [363, 59] width 4 height 3
type input "$48,600"
type input "$32,755"
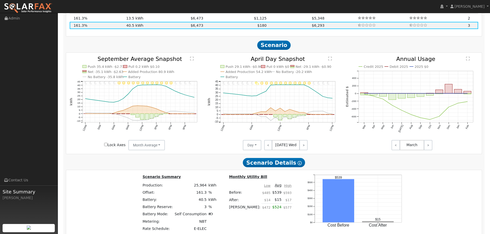
scroll to position [540, 0]
click at [428, 142] on link ">" at bounding box center [428, 145] width 8 height 10
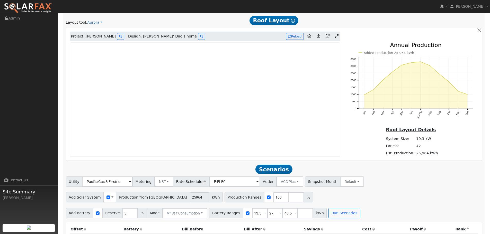
scroll to position [325, 0]
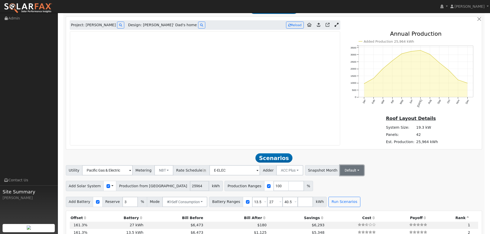
click at [345, 174] on button "Default" at bounding box center [352, 170] width 24 height 10
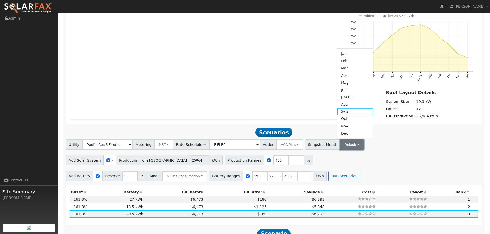
scroll to position [377, 0]
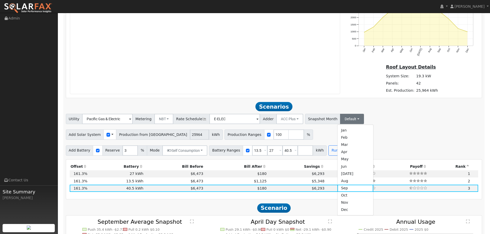
click at [307, 137] on div "Add Solar System Use CSV Data Production from Aurora 25964 kWh Production Range…" at bounding box center [274, 134] width 418 height 12
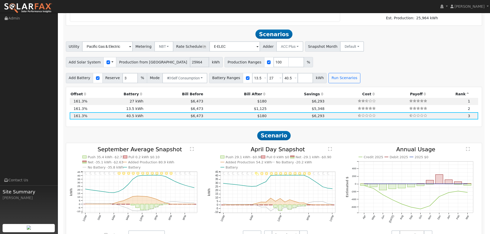
scroll to position [454, 0]
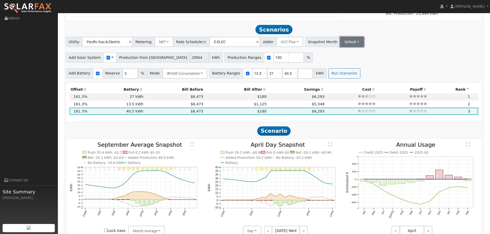
click at [340, 41] on button "Default" at bounding box center [352, 42] width 24 height 10
click at [337, 70] on link "Mar" at bounding box center [355, 67] width 36 height 7
click at [400, 43] on button "Apr" at bounding box center [409, 42] width 18 height 10
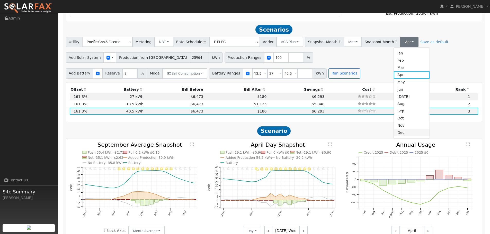
click at [394, 133] on link "Dec" at bounding box center [412, 132] width 36 height 7
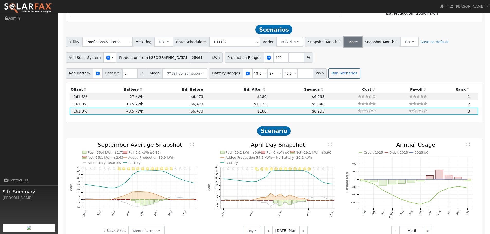
click at [343, 43] on button "Mar" at bounding box center [352, 42] width 19 height 10
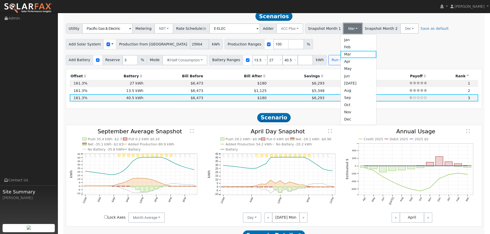
scroll to position [479, 0]
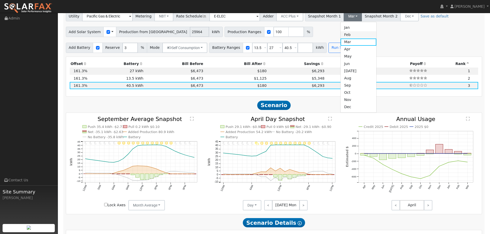
click at [340, 35] on link "Feb" at bounding box center [358, 34] width 36 height 7
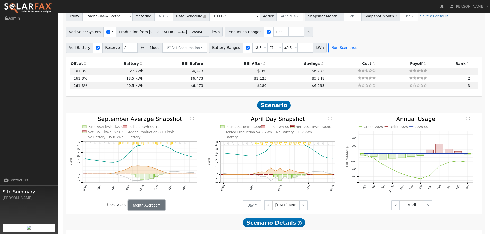
click at [157, 205] on button "Month Average" at bounding box center [146, 205] width 37 height 10
click at [146, 216] on link "Day" at bounding box center [147, 216] width 36 height 7
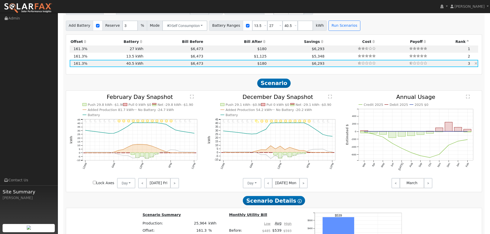
scroll to position [428, 0]
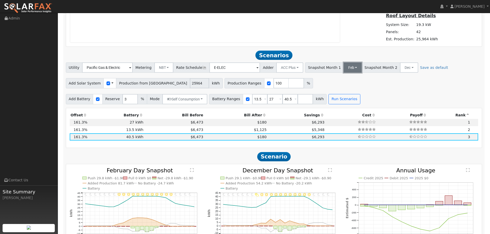
click at [343, 68] on button "Feb" at bounding box center [352, 67] width 18 height 10
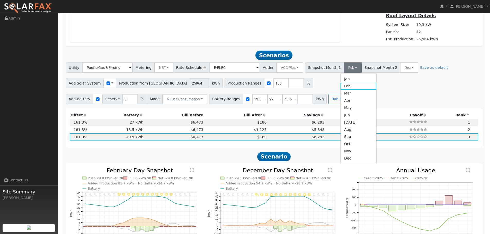
click at [375, 91] on div "Utility Pacific Gas & Electric Metering NBT NEM NBT Rate Schedule E-ELEC Adder …" at bounding box center [274, 83] width 422 height 42
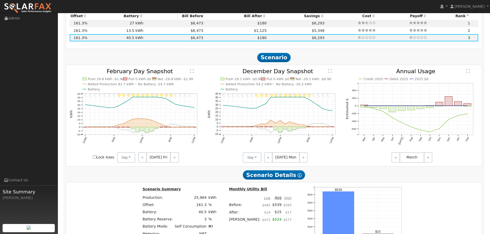
scroll to position [531, 0]
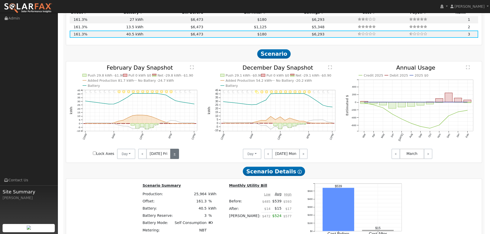
click at [175, 155] on link ">" at bounding box center [174, 154] width 8 height 10
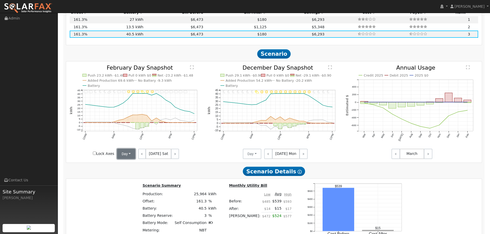
click at [126, 150] on button "Day" at bounding box center [126, 154] width 19 height 10
click at [135, 173] on link "Month Average" at bounding box center [135, 172] width 36 height 7
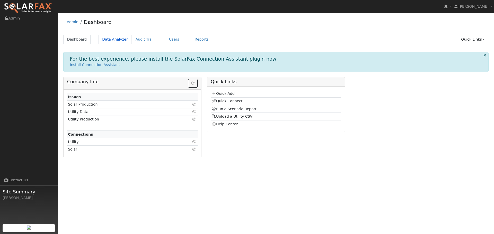
click at [111, 42] on link "Data Analyzer" at bounding box center [114, 40] width 33 height 10
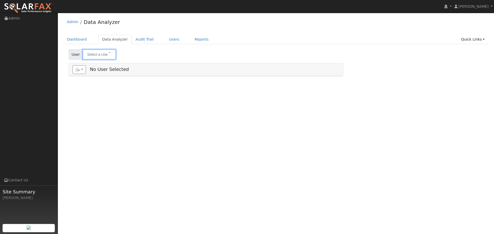
type input "[PERSON_NAME]"
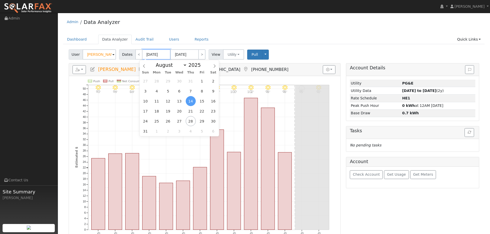
click at [150, 54] on input "[DATE]" at bounding box center [156, 54] width 28 height 10
click at [165, 65] on select "January February March April May June July August September October November De…" at bounding box center [170, 65] width 34 height 6
select select "0"
click at [157, 62] on select "January February March April May June July August September October November De…" at bounding box center [170, 65] width 34 height 6
click at [176, 79] on span "1" at bounding box center [179, 81] width 10 height 10
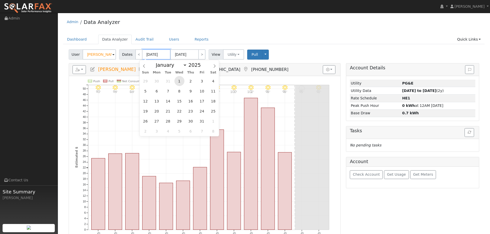
type input "01/01/2025"
type input "01/31/2025"
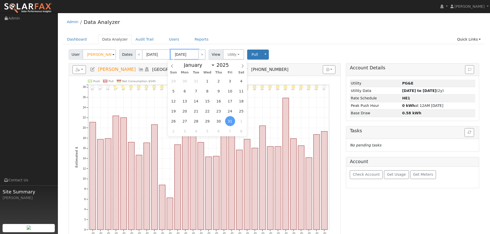
click at [192, 55] on input "01/31/2025" at bounding box center [184, 54] width 28 height 10
click at [205, 66] on select "January February March April May June July August September October November De…" at bounding box center [198, 65] width 34 height 6
select select "11"
click at [185, 62] on select "January February March April May June July August September October November De…" at bounding box center [198, 65] width 34 height 6
click at [210, 122] on span "31" at bounding box center [207, 121] width 10 height 10
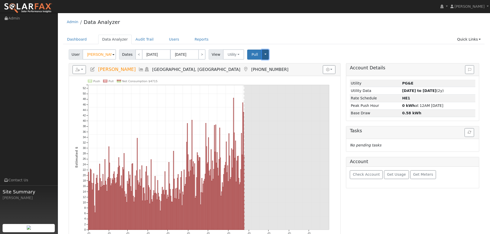
click at [262, 55] on button "Toggle Dropdown" at bounding box center [265, 55] width 7 height 10
click at [235, 54] on button "Utility" at bounding box center [233, 54] width 21 height 10
click at [150, 52] on input "01/01/2025" at bounding box center [156, 54] width 28 height 10
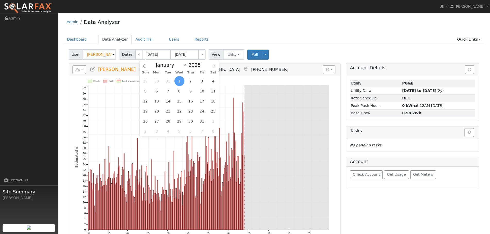
click at [178, 80] on span "1" at bounding box center [179, 81] width 10 height 10
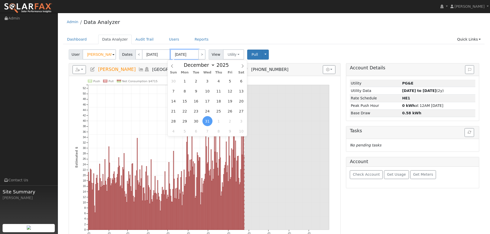
click at [182, 56] on input "12/31/2025" at bounding box center [184, 54] width 28 height 10
click at [187, 84] on span "1" at bounding box center [185, 81] width 10 height 10
type input "12/01/2025"
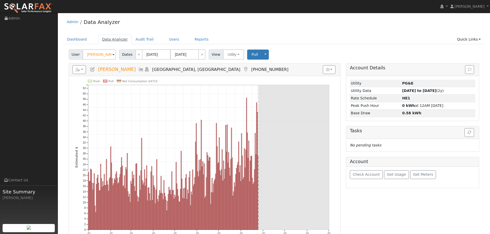
click at [108, 42] on link "Data Analyzer" at bounding box center [114, 40] width 33 height 10
